Goal: Information Seeking & Learning: Learn about a topic

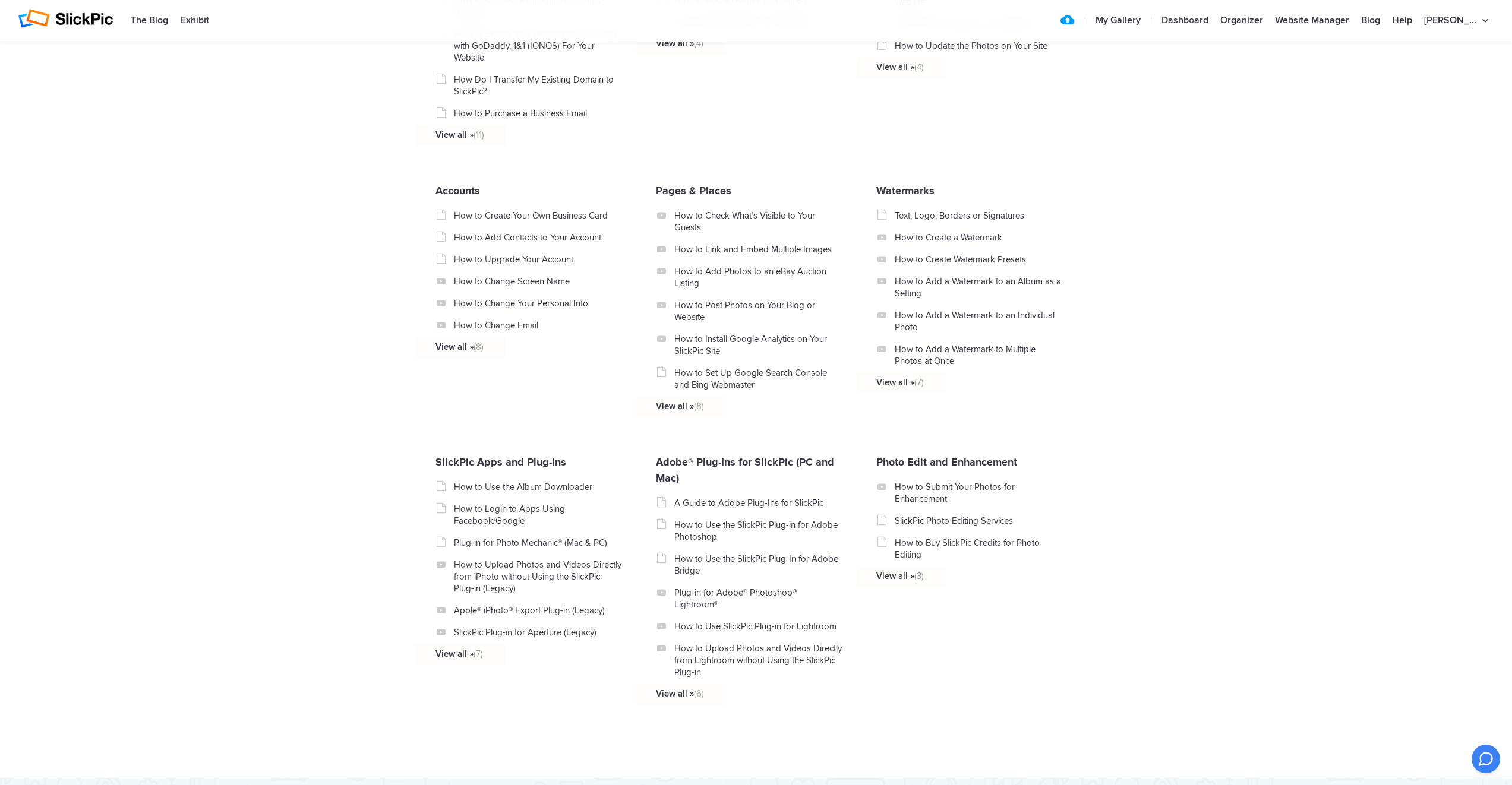
scroll to position [985, 0]
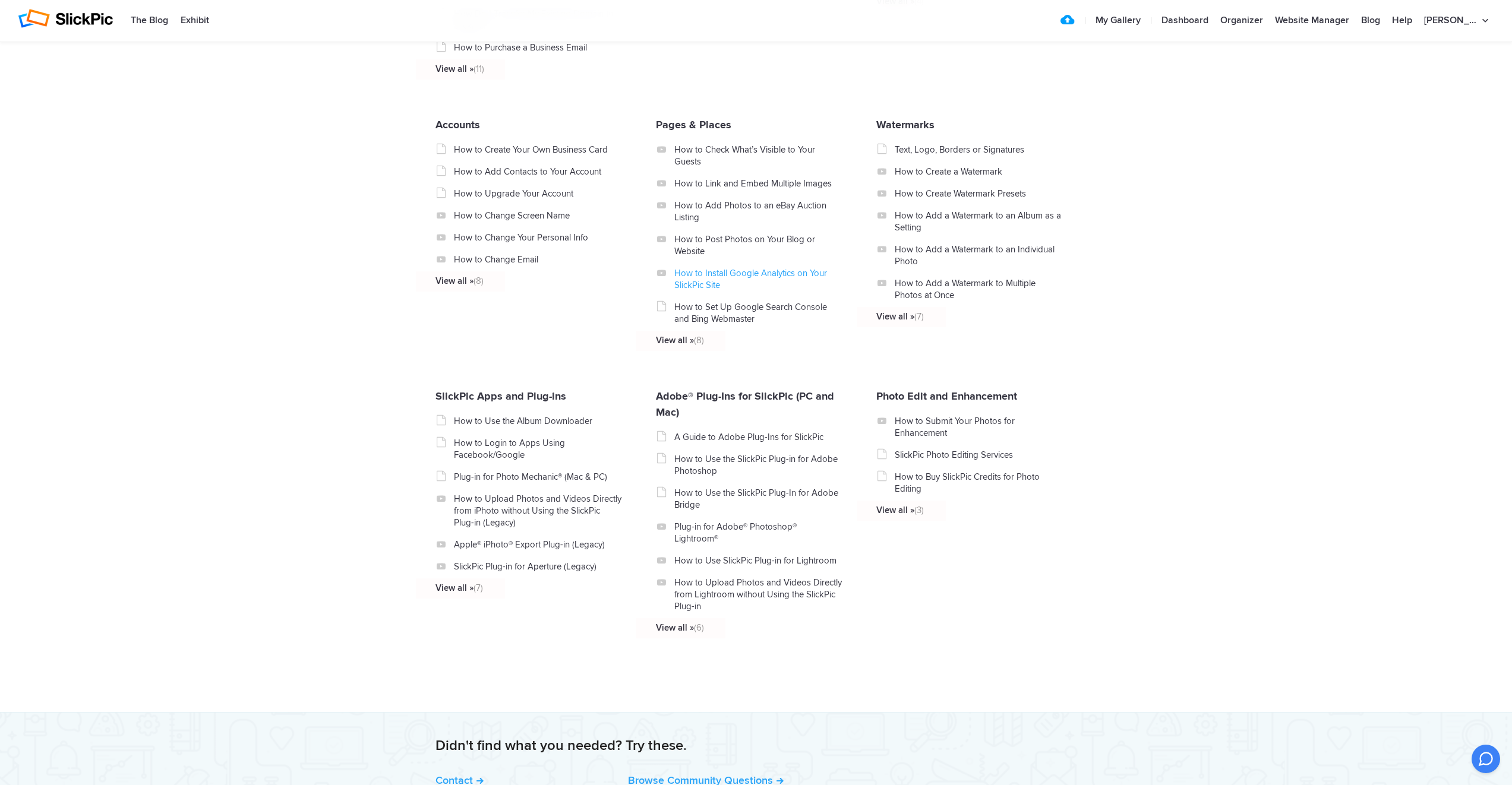
click at [727, 277] on link "How to Install Google Analytics on Your SlickPic Site" at bounding box center [757, 279] width 168 height 24
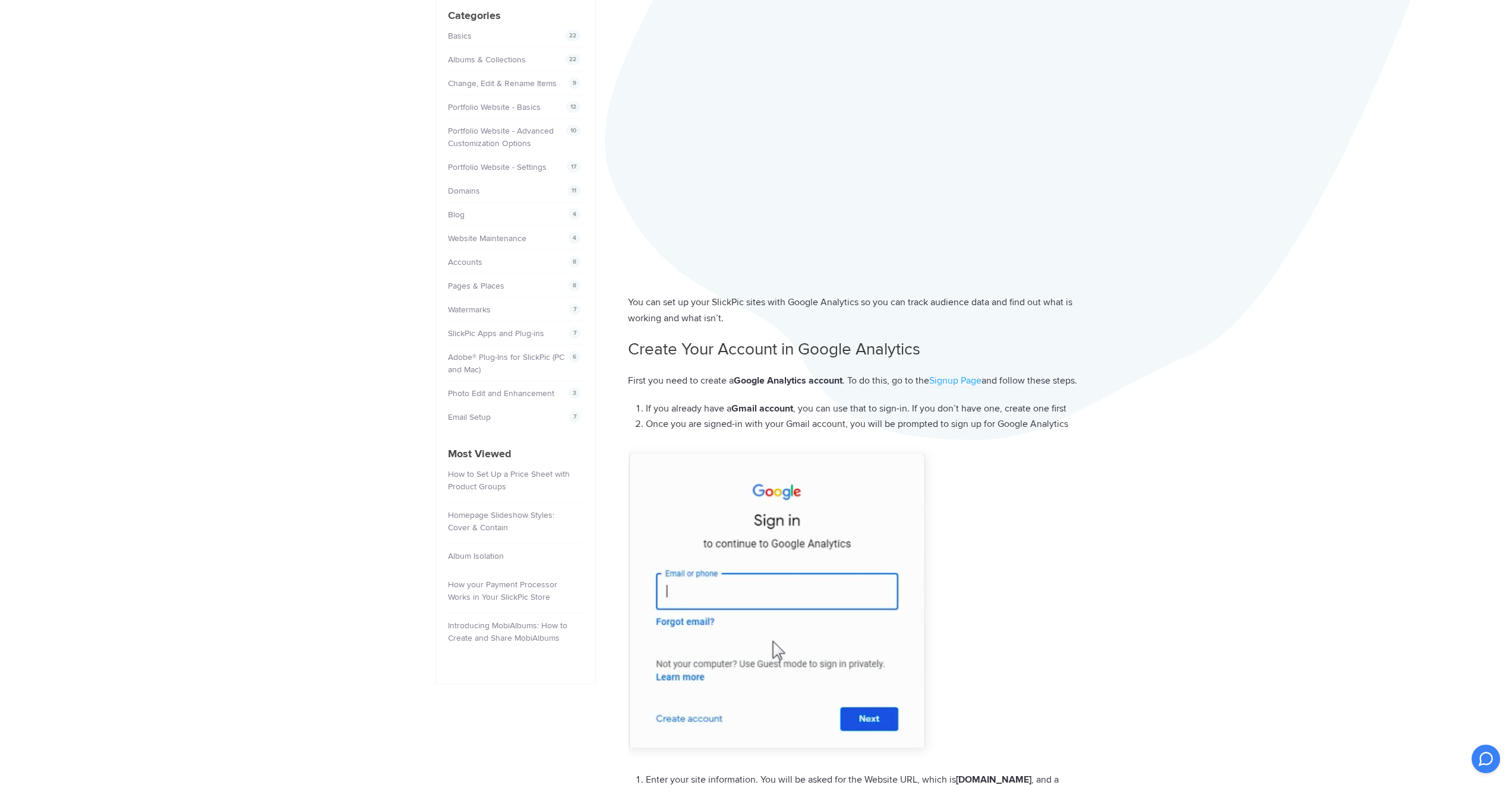
scroll to position [197, 0]
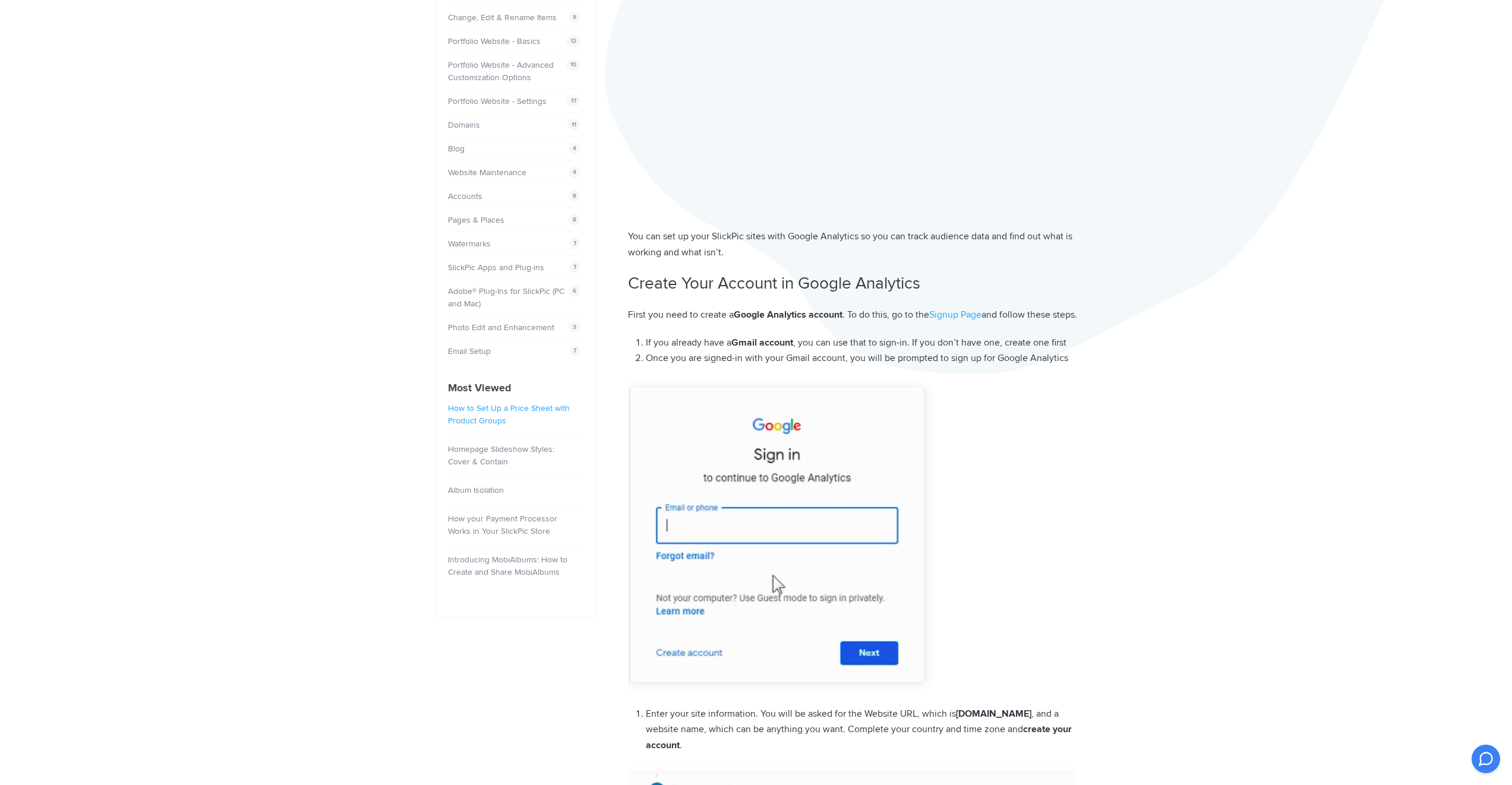
click at [476, 416] on link "How to Set Up a Price Sheet with Product Groups" at bounding box center [508, 415] width 122 height 23
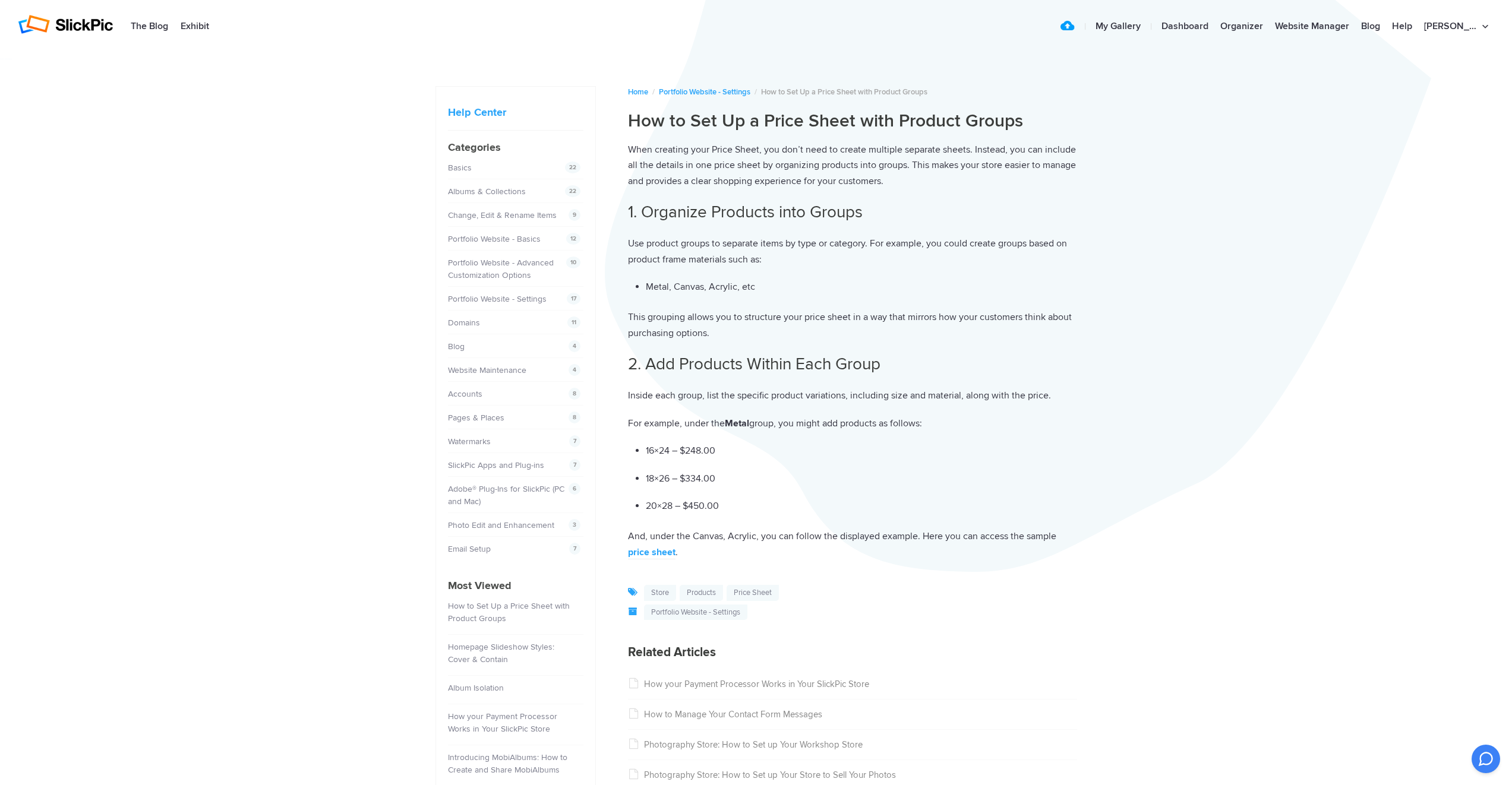
scroll to position [251, 0]
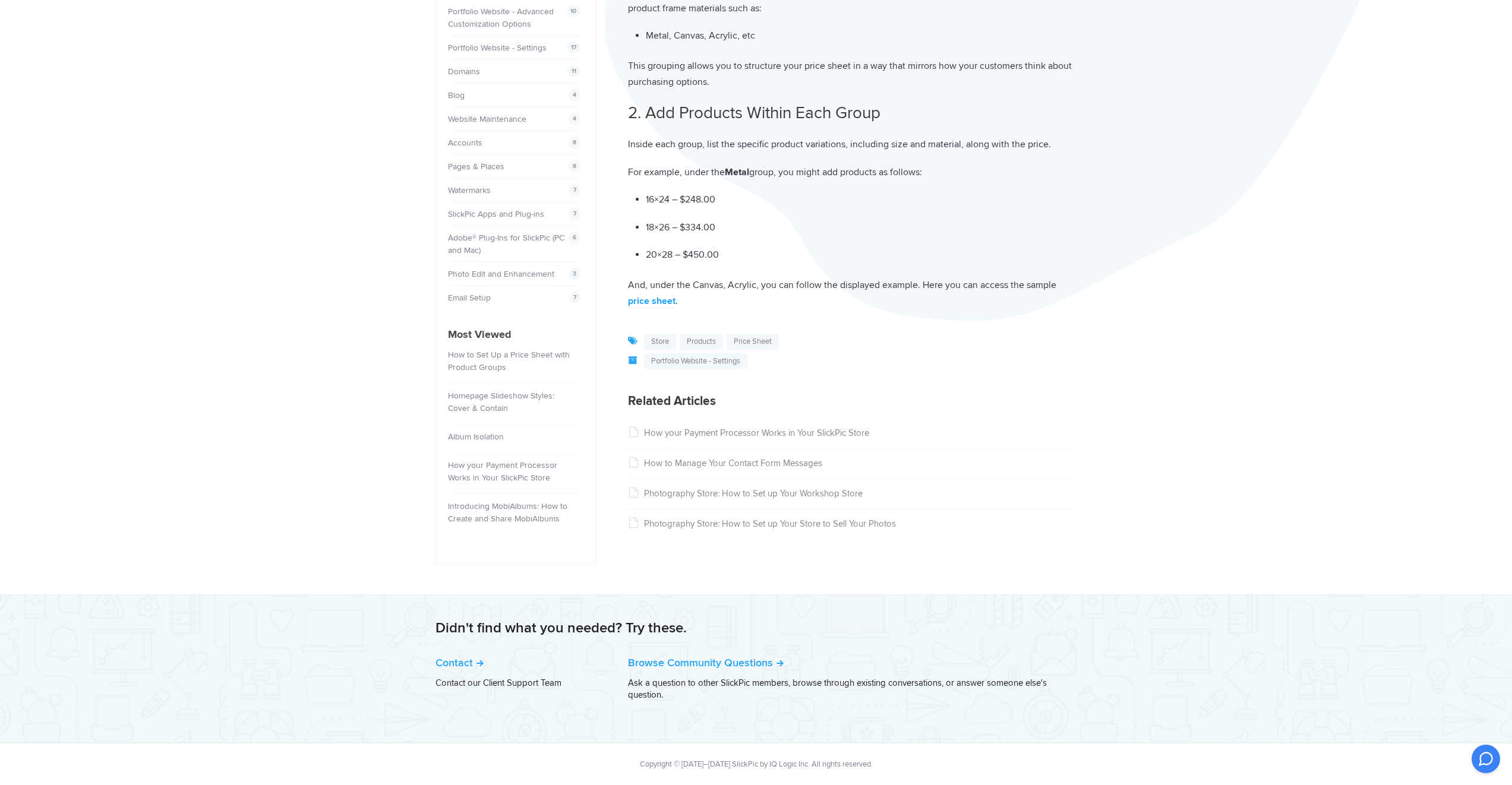
click at [777, 490] on link "Photography Store: How to Set up Your Workshop Store" at bounding box center [745, 493] width 235 height 11
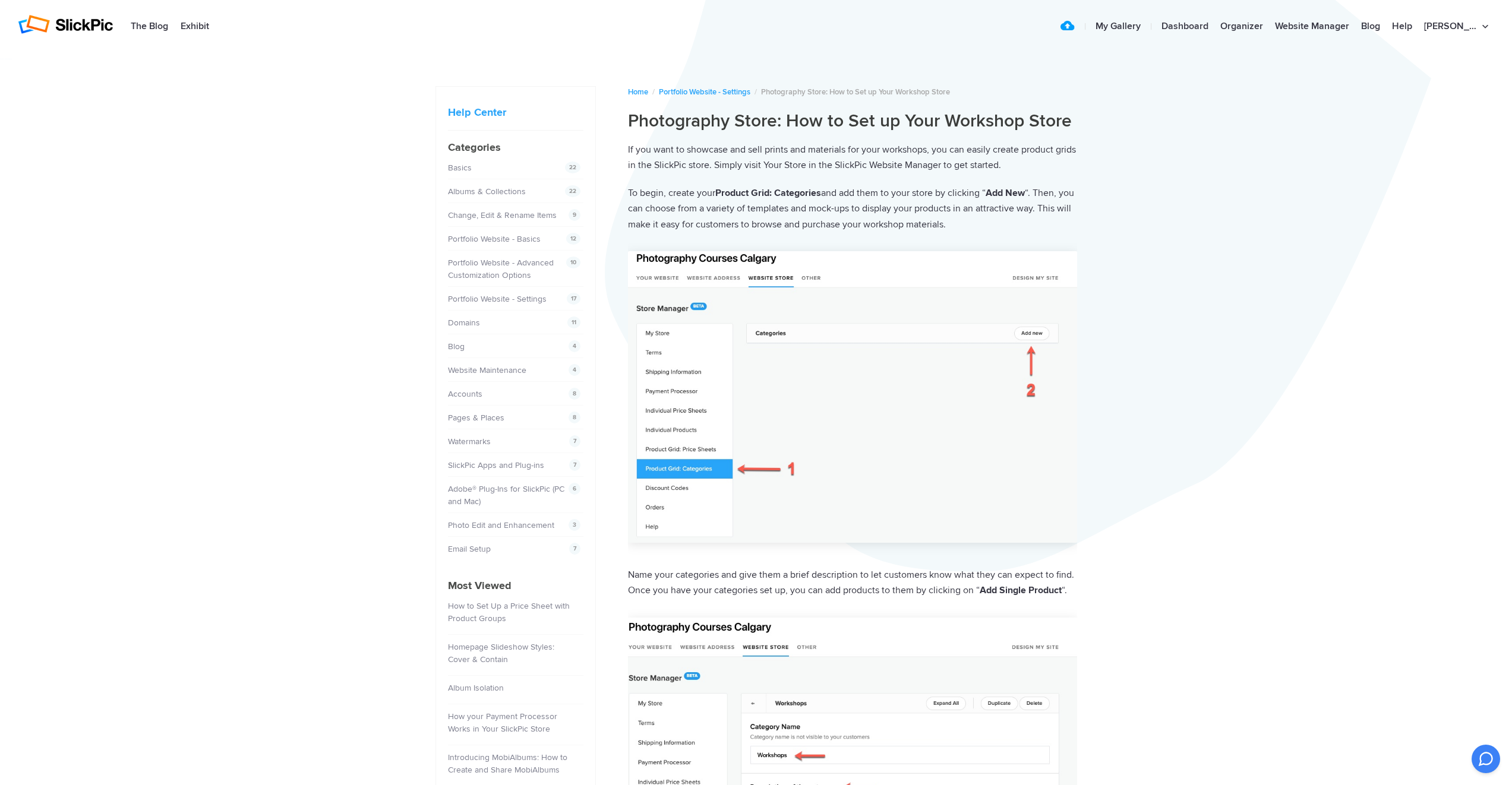
click at [70, 24] on img at bounding box center [65, 24] width 95 height 19
